Goal: Find specific page/section: Find specific page/section

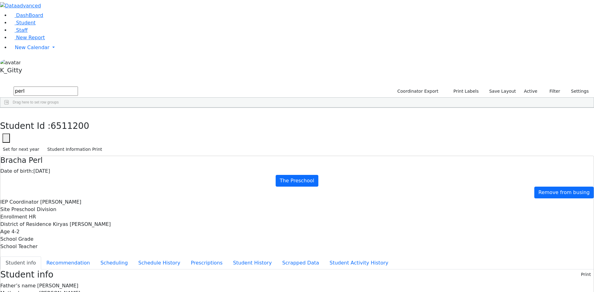
click at [118, 144] on div "Bracha" at bounding box center [98, 148] width 39 height 9
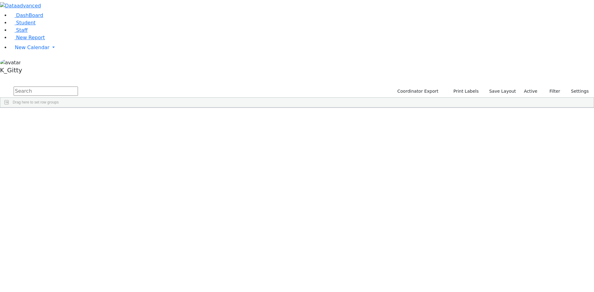
click at [78, 87] on input "text" at bounding box center [46, 91] width 64 height 9
type input "perl"
click at [0, 86] on button "submit" at bounding box center [6, 92] width 12 height 12
click at [118, 144] on div "Bracha" at bounding box center [98, 148] width 39 height 9
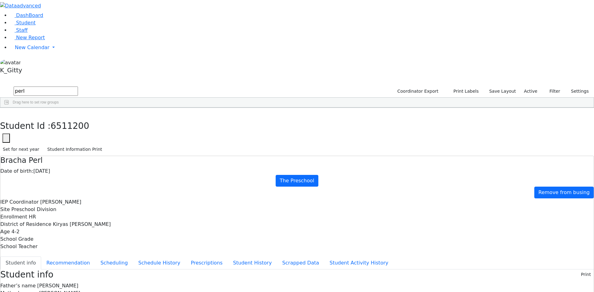
drag, startPoint x: 344, startPoint y: 207, endPoint x: 353, endPoint y: 210, distance: 9.0
